Goal: Obtain resource: Download file/media

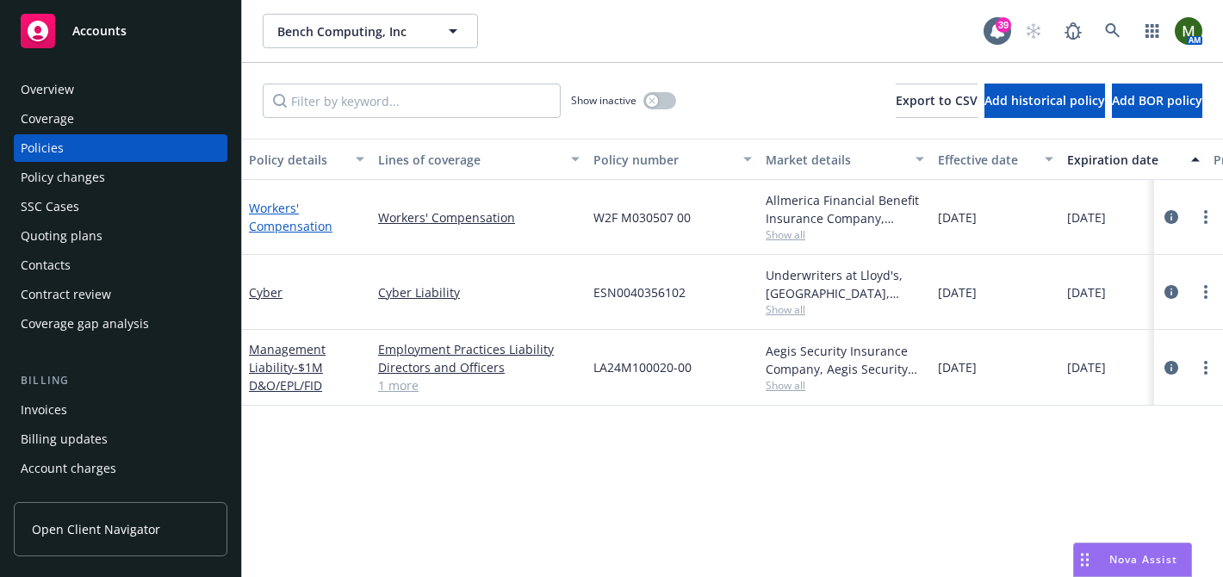
click at [267, 221] on link "Workers' Compensation" at bounding box center [291, 217] width 84 height 34
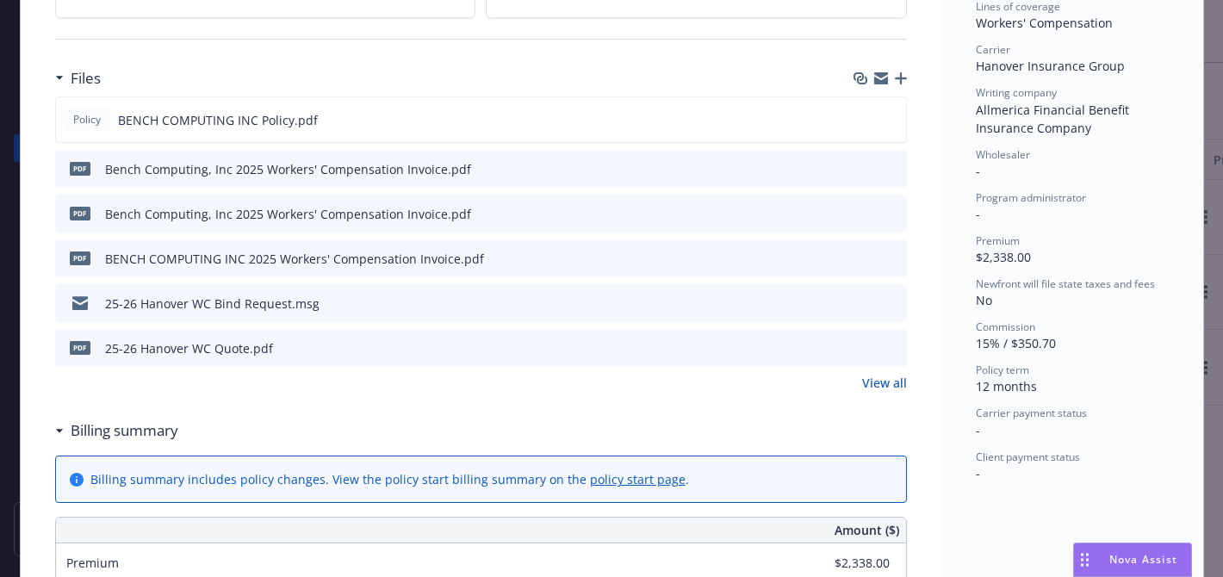
scroll to position [560, 0]
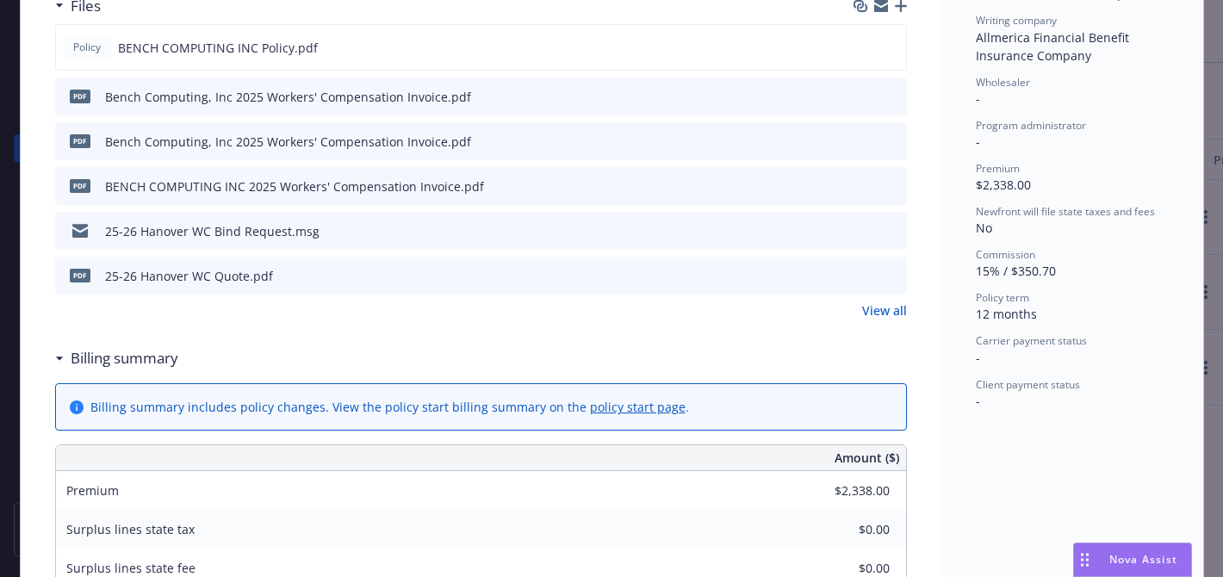
click at [893, 307] on link "View all" at bounding box center [884, 311] width 45 height 18
